Goal: Information Seeking & Learning: Learn about a topic

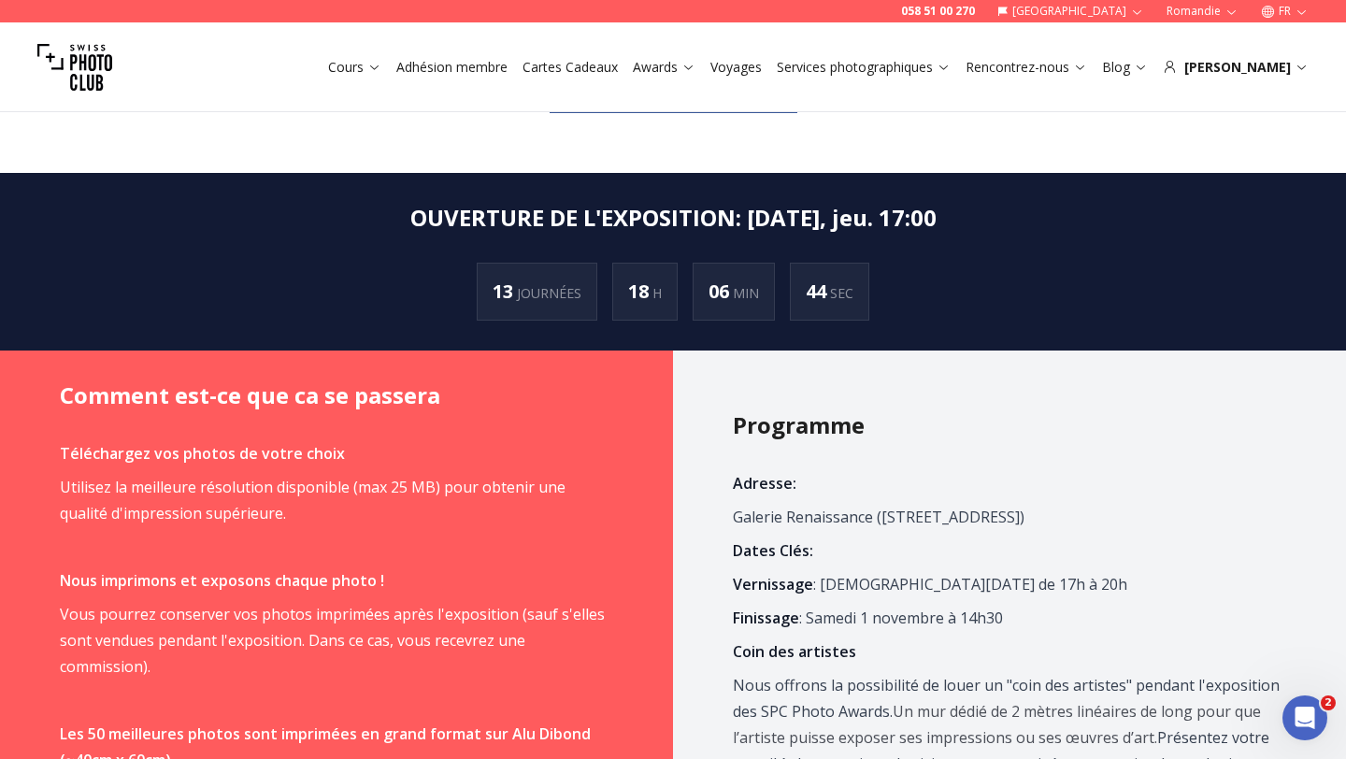
scroll to position [563, 0]
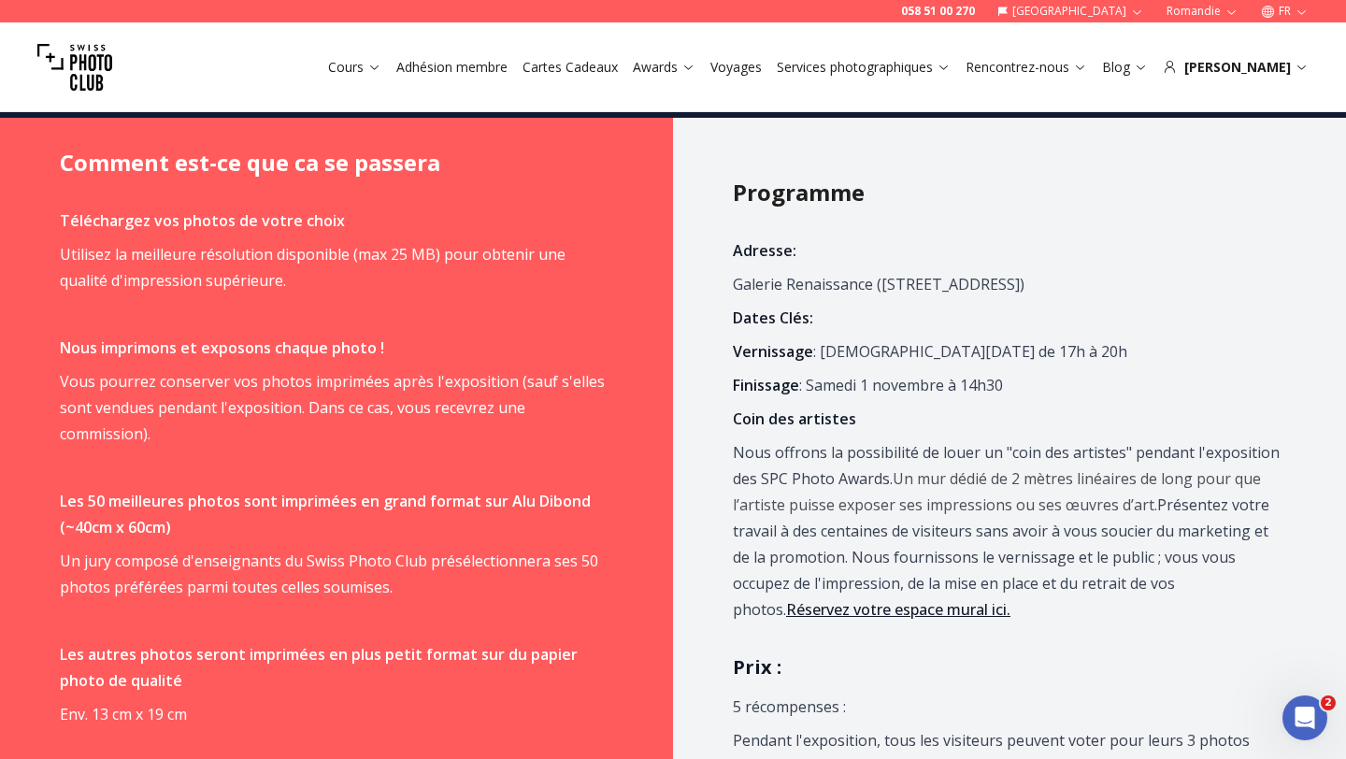
scroll to position [778, 0]
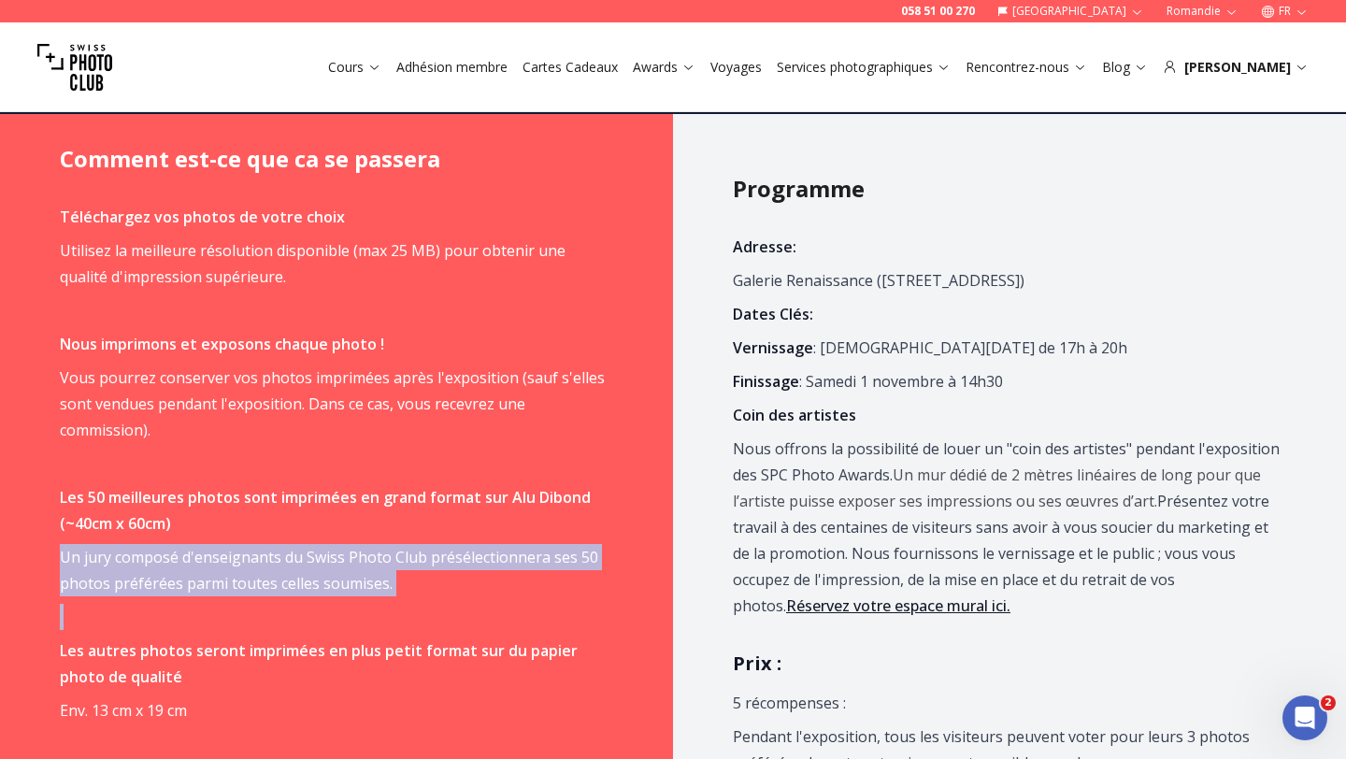
drag, startPoint x: 62, startPoint y: 550, endPoint x: 394, endPoint y: 599, distance: 336.2
click at [394, 599] on span "Téléchargez vos photos de votre choix Utilisez la meilleure résolution disponib…" at bounding box center [333, 656] width 547 height 905
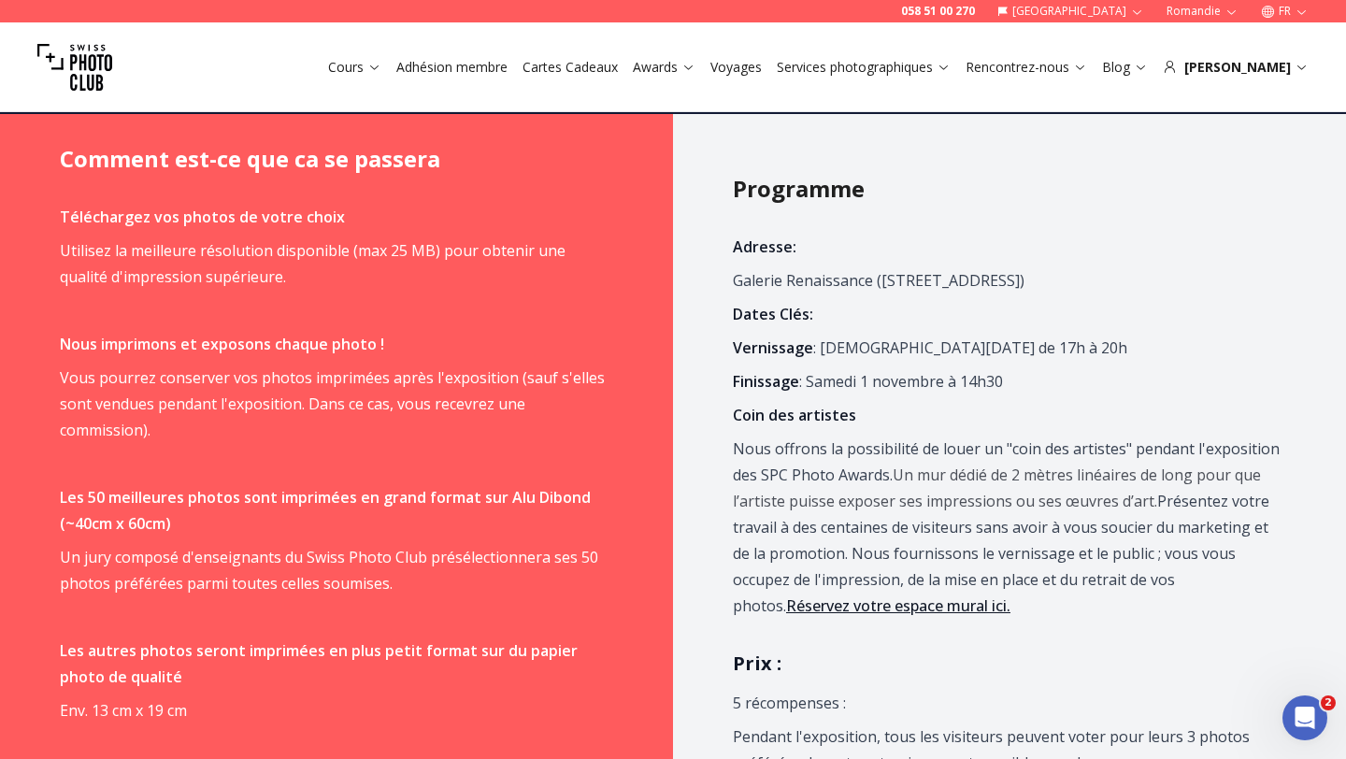
click at [387, 579] on p "Un jury composé d'enseignants du Swiss Photo Club présélectionnera ses 50 photo…" at bounding box center [333, 570] width 547 height 52
click at [387, 580] on p "Un jury composé d'enseignants du Swiss Photo Club présélectionnera ses 50 photo…" at bounding box center [333, 570] width 547 height 52
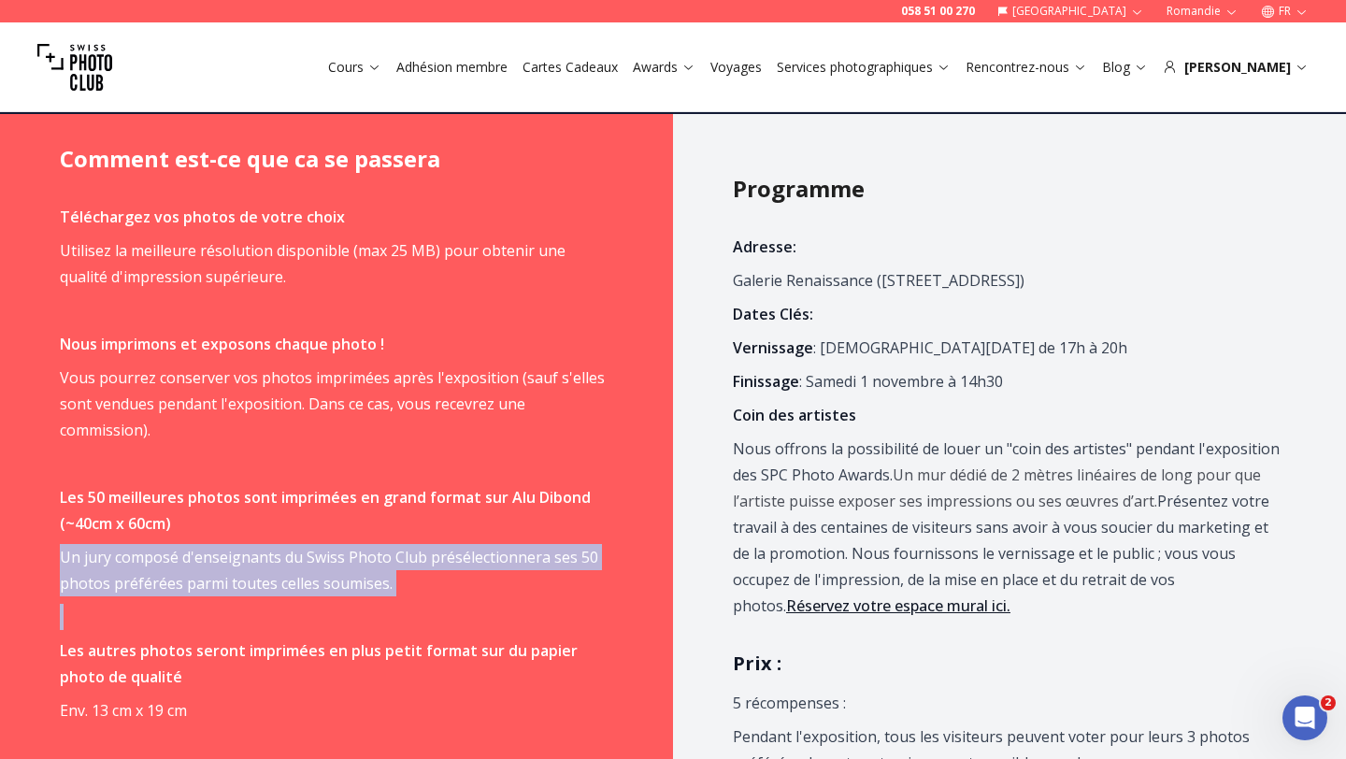
click at [387, 580] on p "Un jury composé d'enseignants du Swiss Photo Club présélectionnera ses 50 photo…" at bounding box center [333, 570] width 547 height 52
click at [387, 579] on p "Un jury composé d'enseignants du Swiss Photo Club présélectionnera ses 50 photo…" at bounding box center [333, 570] width 547 height 52
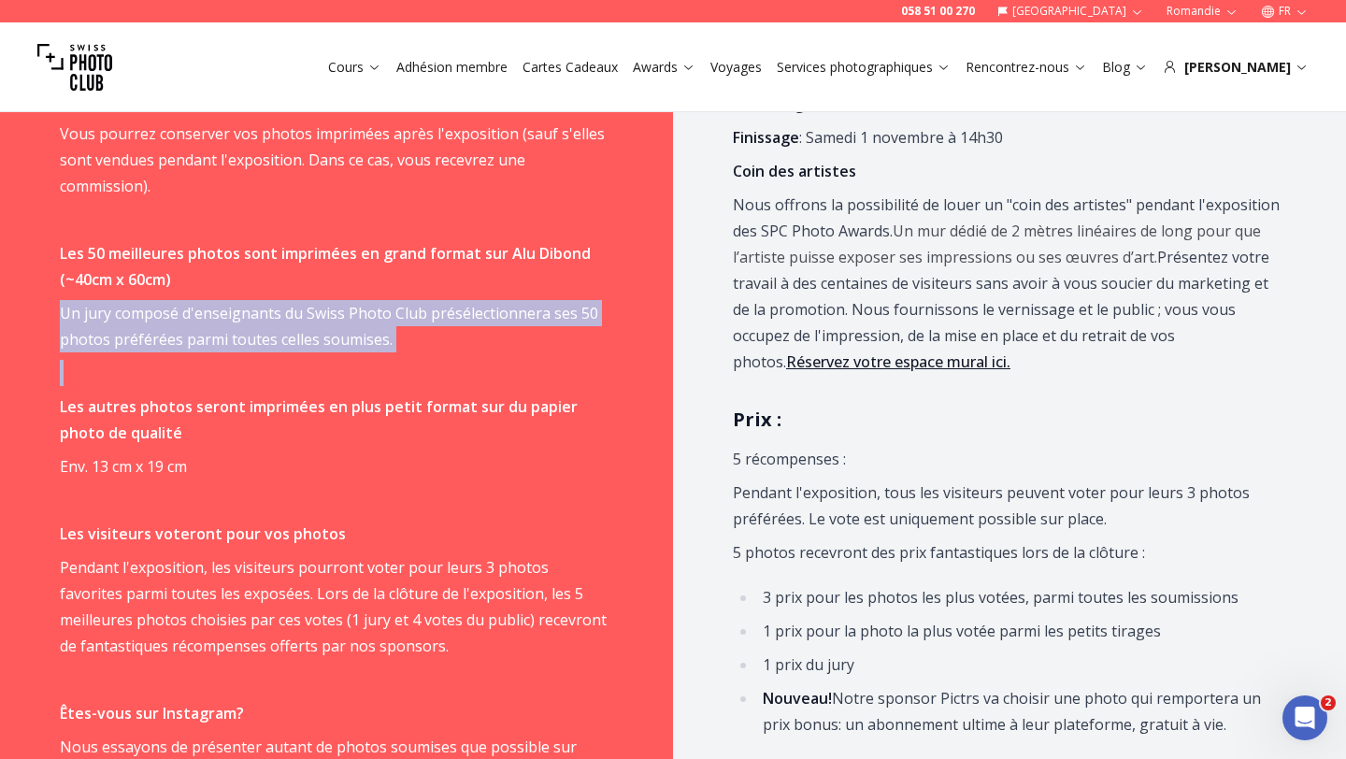
scroll to position [1022, 0]
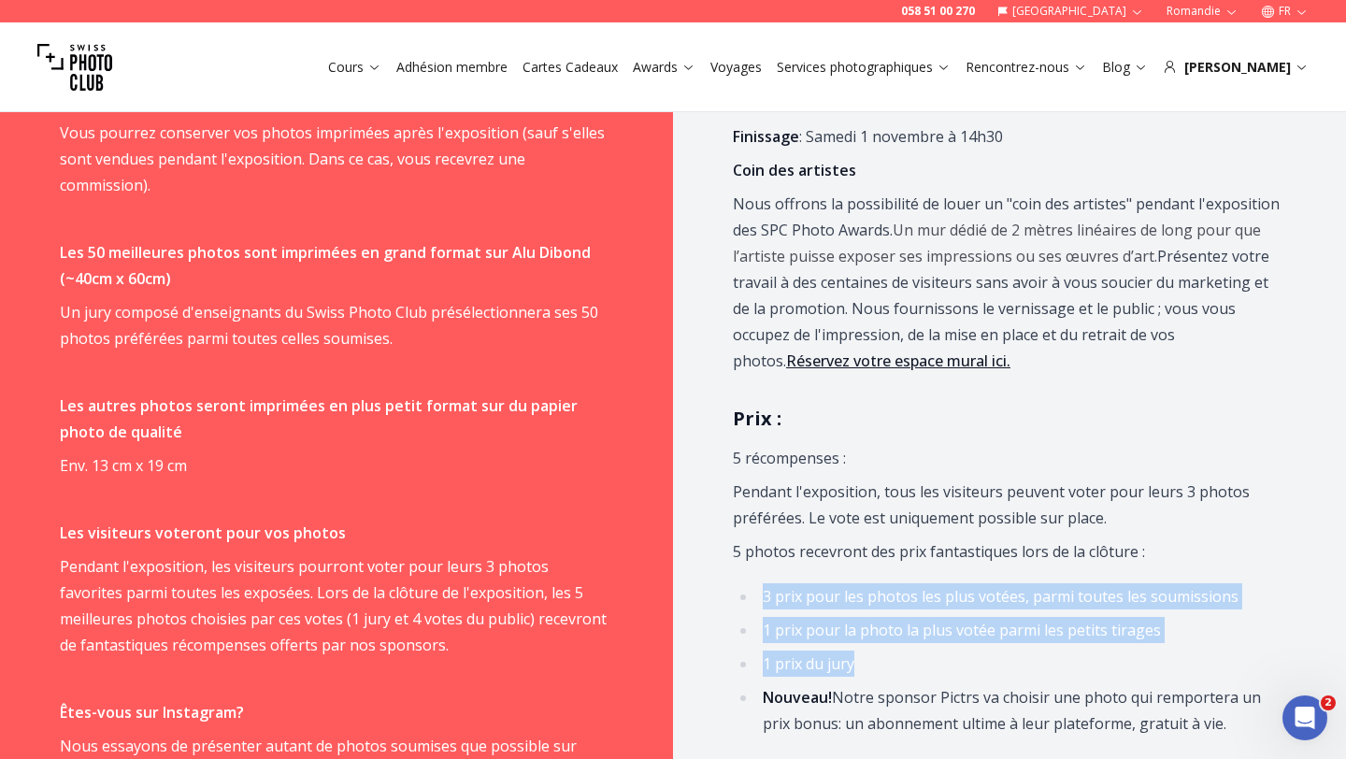
drag, startPoint x: 765, startPoint y: 596, endPoint x: 912, endPoint y: 653, distance: 157.4
click at [919, 662] on ul "3 prix pour les photos les plus votées, parmi toutes les soumissions 1 prix pou…" at bounding box center [1006, 659] width 547 height 153
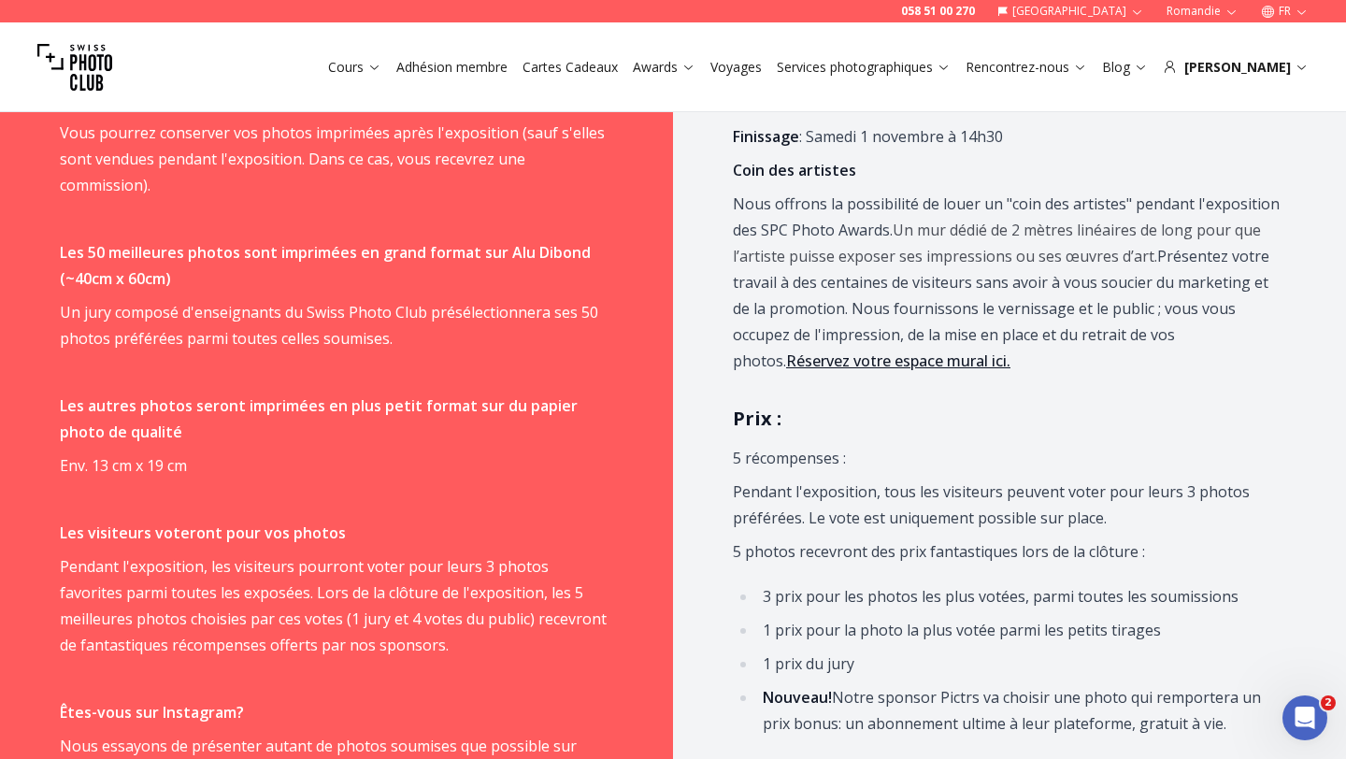
click at [583, 577] on p "Pendant l'exposition, les visiteurs pourront voter pour leurs 3 photos favorite…" at bounding box center [333, 605] width 547 height 105
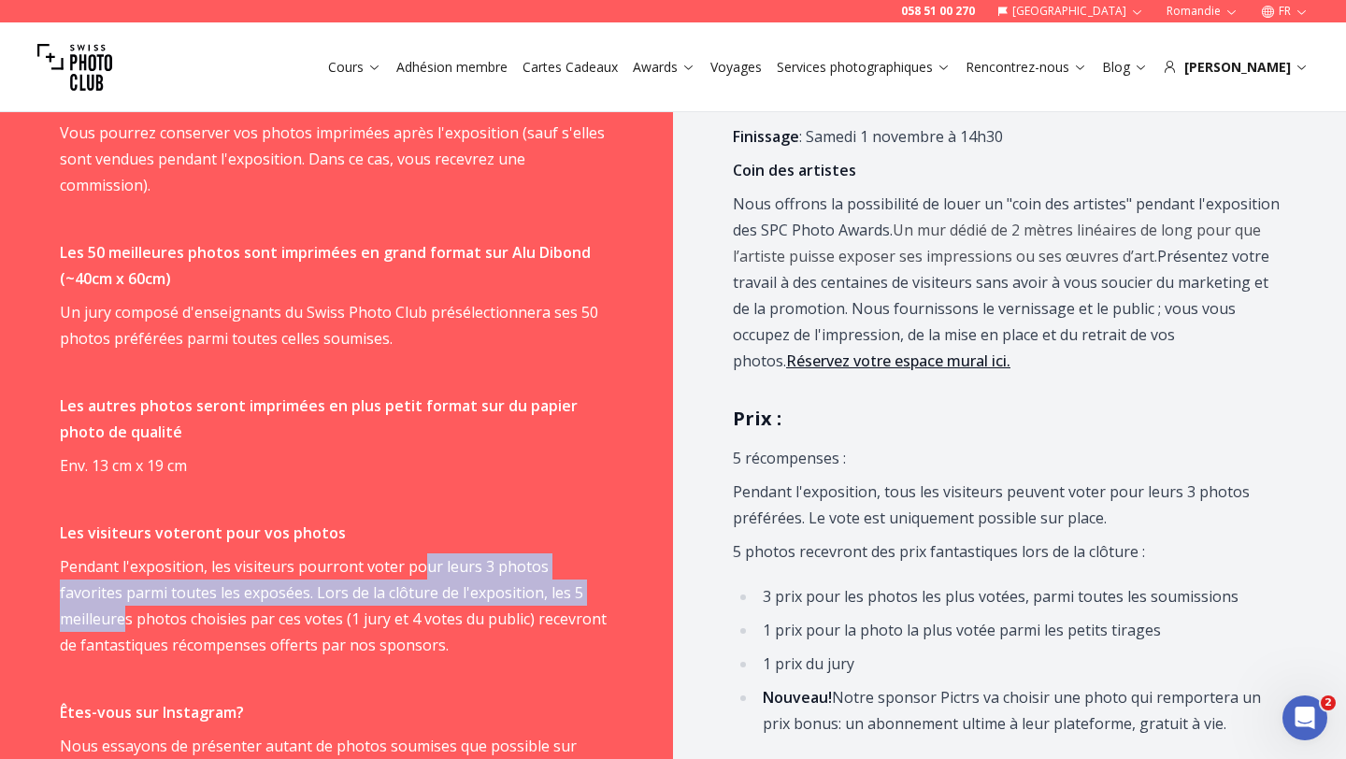
drag, startPoint x: 587, startPoint y: 596, endPoint x: 422, endPoint y: 555, distance: 169.5
click at [419, 556] on p "Pendant l'exposition, les visiteurs pourront voter pour leurs 3 photos favorite…" at bounding box center [333, 605] width 547 height 105
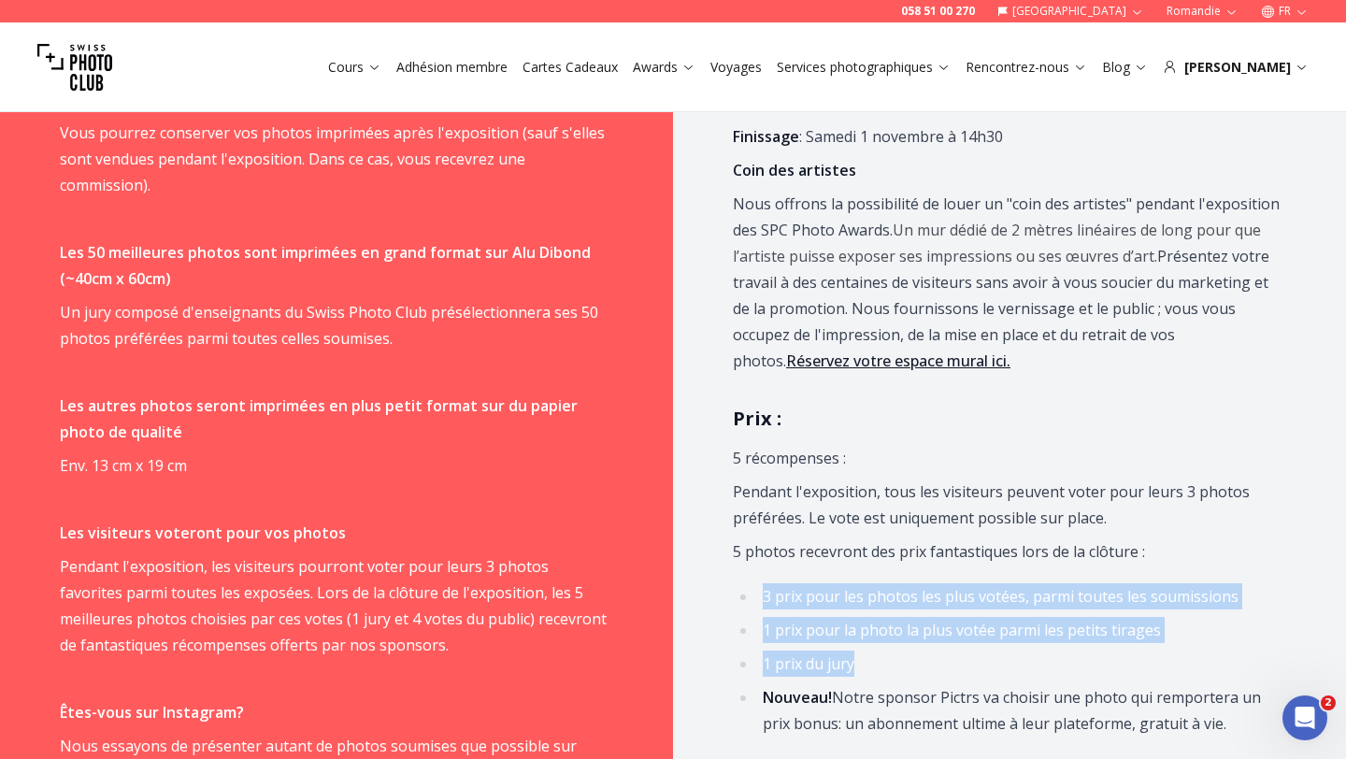
drag, startPoint x: 764, startPoint y: 592, endPoint x: 860, endPoint y: 653, distance: 113.8
click at [867, 663] on ul "3 prix pour les photos les plus votées, parmi toutes les soumissions 1 prix pou…" at bounding box center [1006, 659] width 547 height 153
copy ul "3 prix pour les photos les plus votées, parmi toutes les soumissions 1 prix pou…"
